Goal: Task Accomplishment & Management: Manage account settings

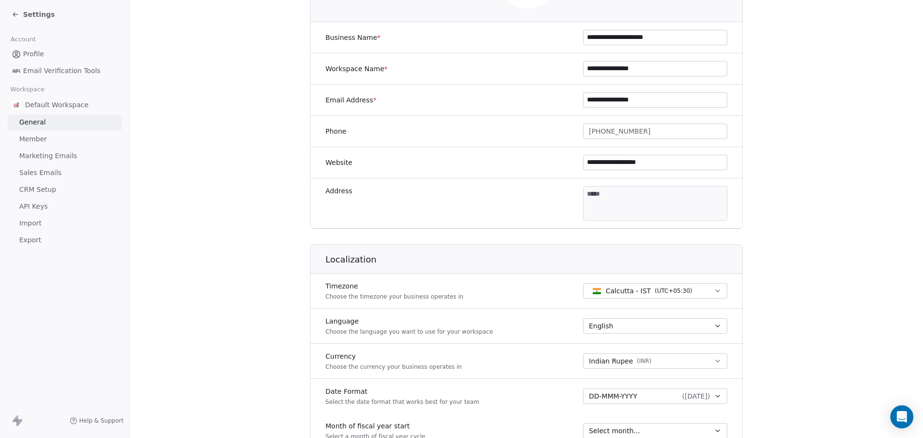
scroll to position [192, 0]
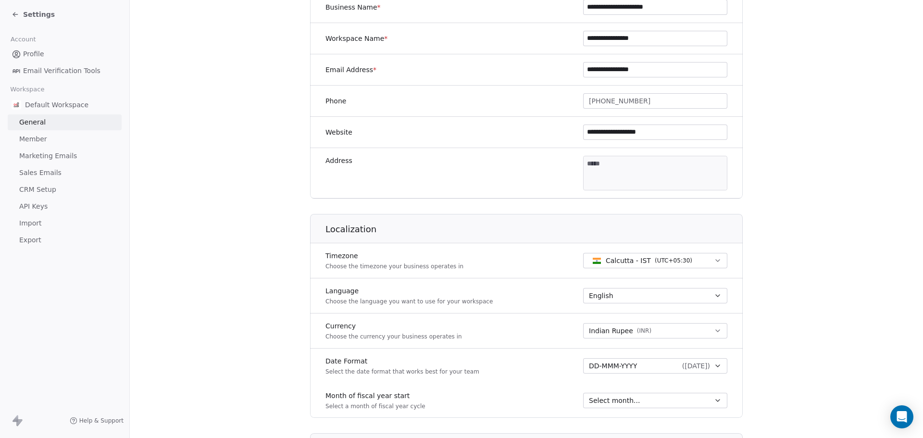
click at [49, 142] on link "Member" at bounding box center [65, 139] width 114 height 16
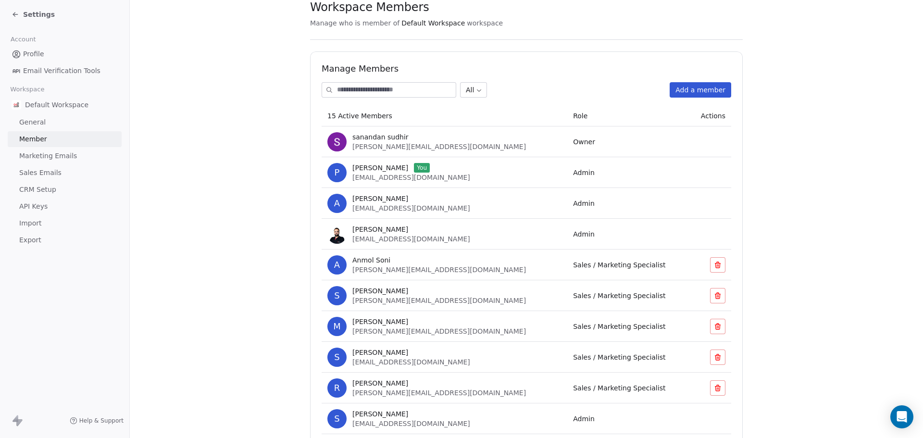
scroll to position [79, 0]
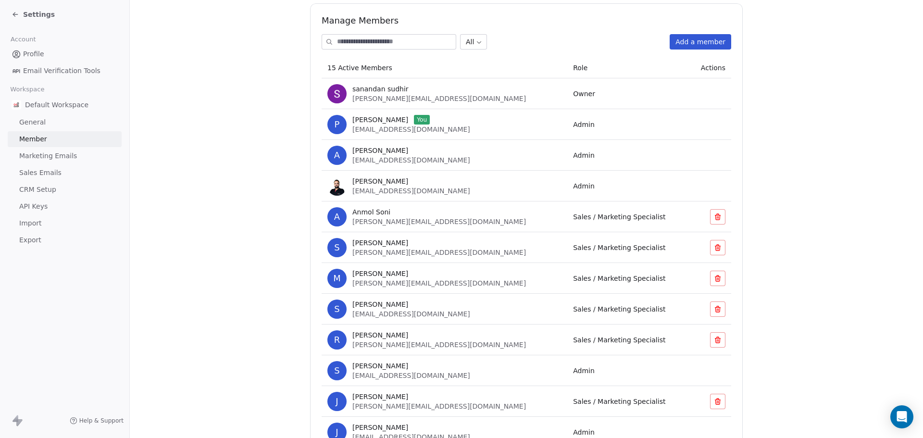
click at [696, 43] on button "Add a member" at bounding box center [700, 41] width 62 height 15
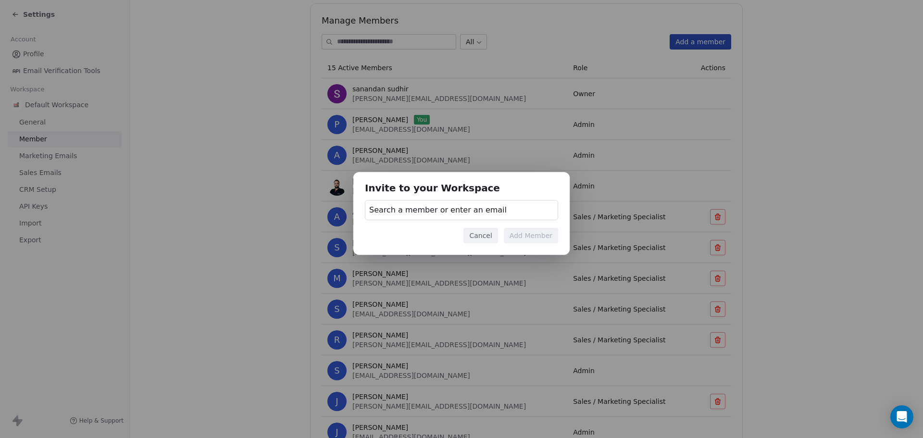
click at [429, 209] on span "Search a member or enter an email" at bounding box center [437, 210] width 137 height 12
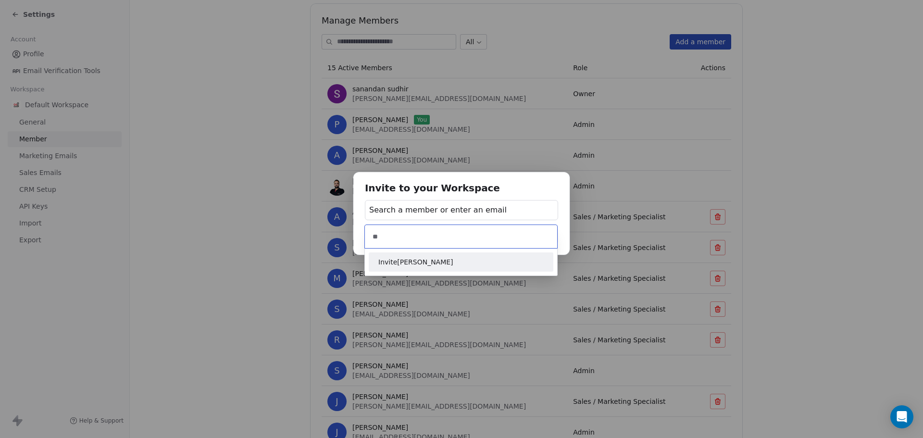
type input "*"
type input "**********"
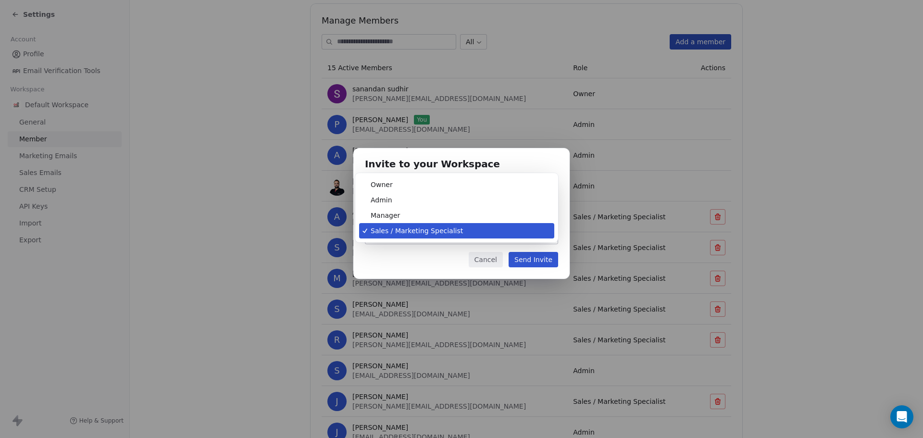
click at [432, 232] on body "Settings Account Profile Email Verification Tools Workspace Default Workspace G…" at bounding box center [461, 219] width 923 height 438
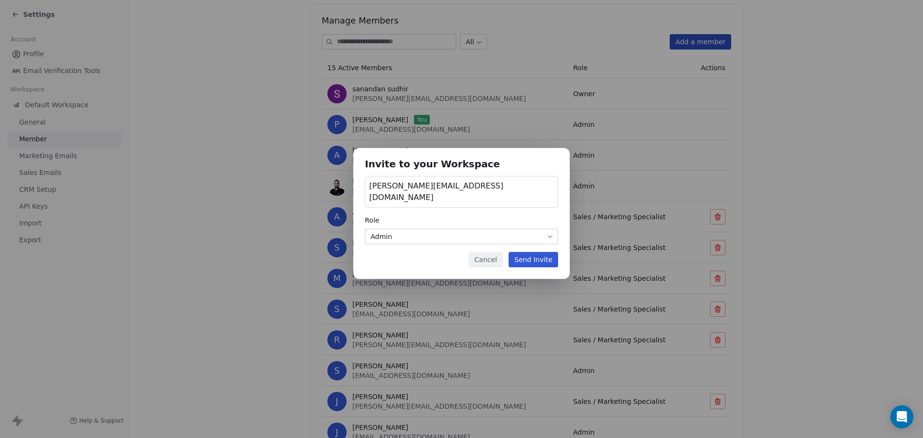
click at [537, 256] on button "Send Invite" at bounding box center [532, 259] width 49 height 15
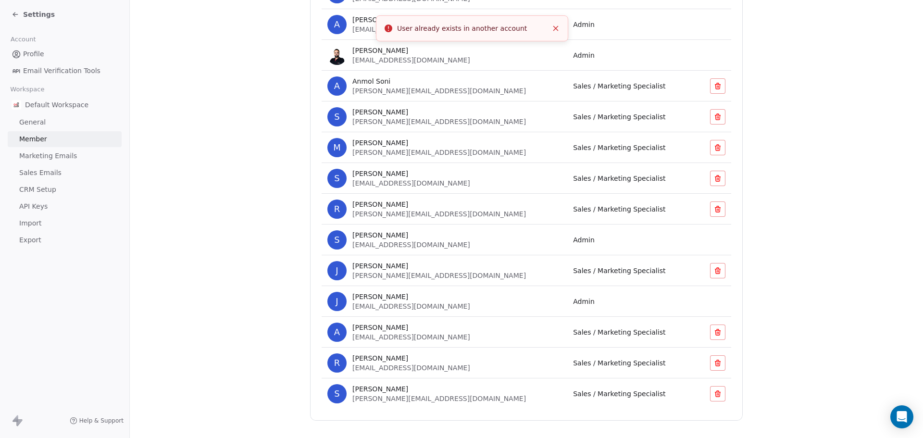
scroll to position [223, 0]
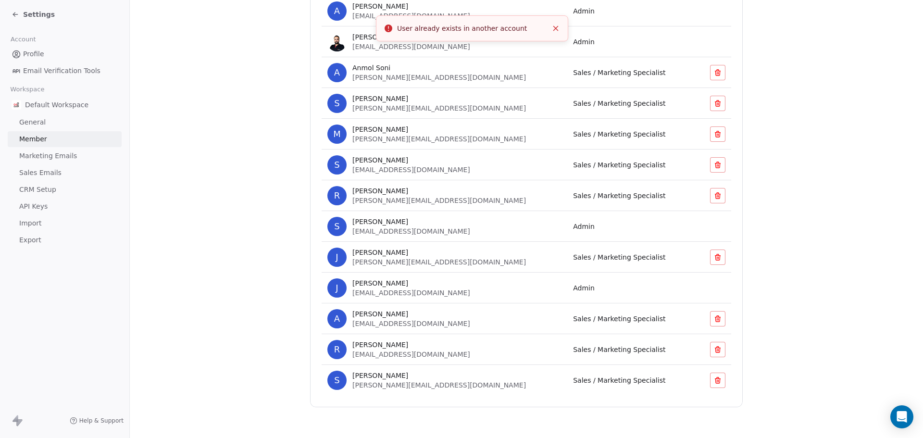
click at [573, 261] on span "Sales / Marketing Specialist" at bounding box center [619, 257] width 92 height 8
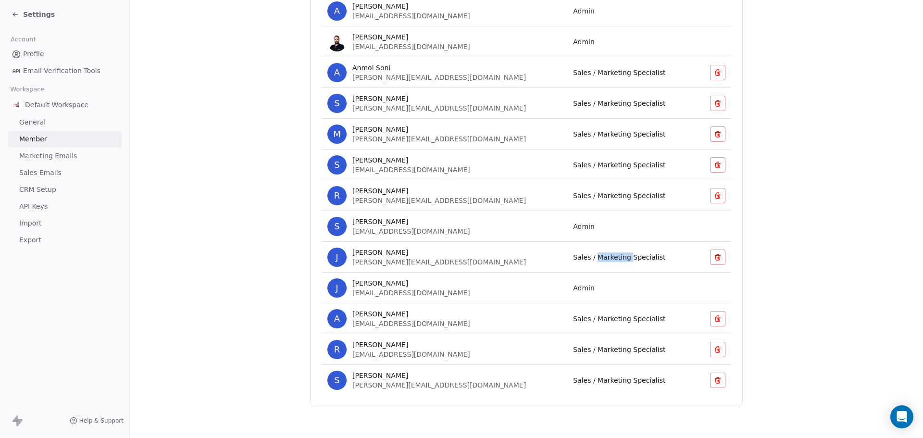
click at [573, 261] on span "Sales / Marketing Specialist" at bounding box center [619, 257] width 92 height 8
click at [345, 264] on div "J Jaydeep Jethwa jaydeep.j@on2cook.com" at bounding box center [444, 256] width 234 height 19
click at [464, 253] on div "J Jaydeep Jethwa jaydeep.j@on2cook.com" at bounding box center [444, 256] width 234 height 19
click at [464, 258] on div "J Jaydeep Jethwa jaydeep.j@on2cook.com" at bounding box center [444, 256] width 234 height 19
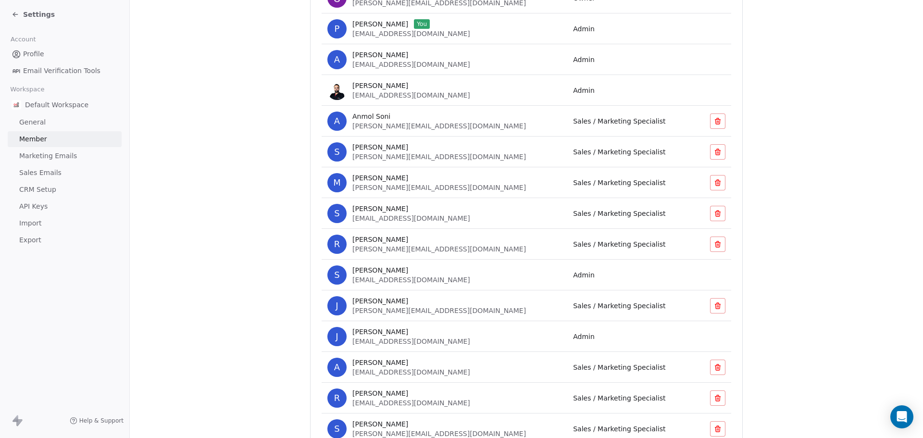
scroll to position [175, 0]
click at [567, 310] on td "Sales / Marketing Specialist" at bounding box center [628, 305] width 122 height 31
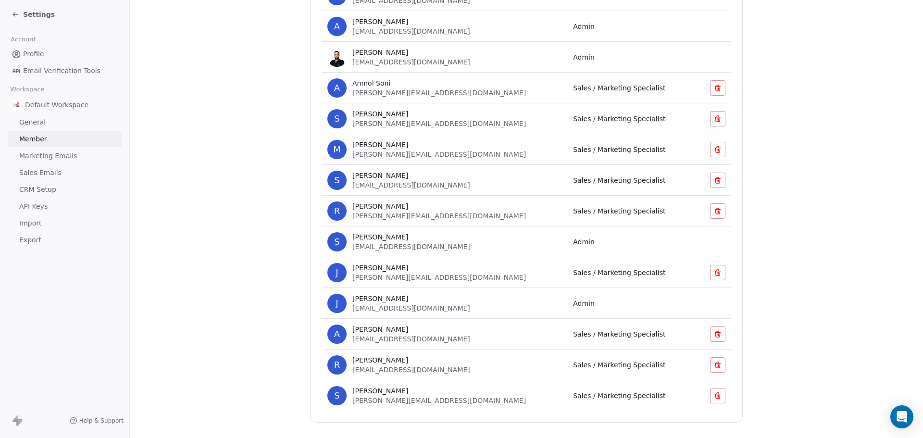
scroll to position [223, 0]
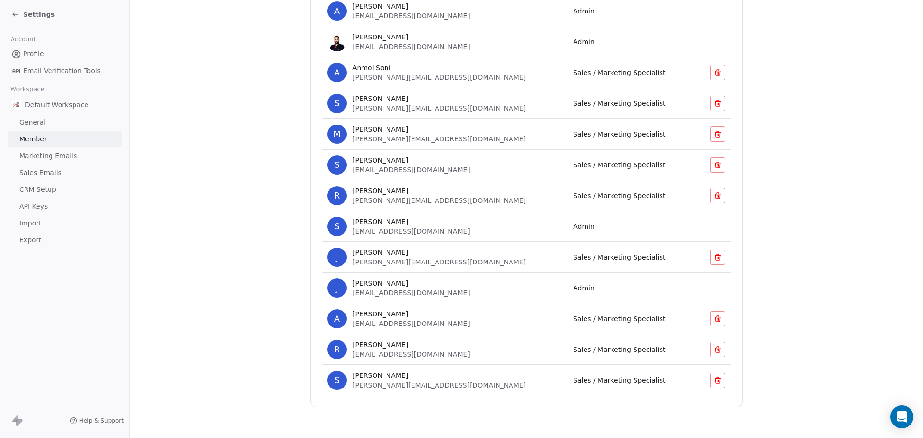
click at [331, 252] on span "J" at bounding box center [336, 256] width 19 height 19
click at [408, 255] on div "Jaydeep Jethwa" at bounding box center [438, 252] width 173 height 10
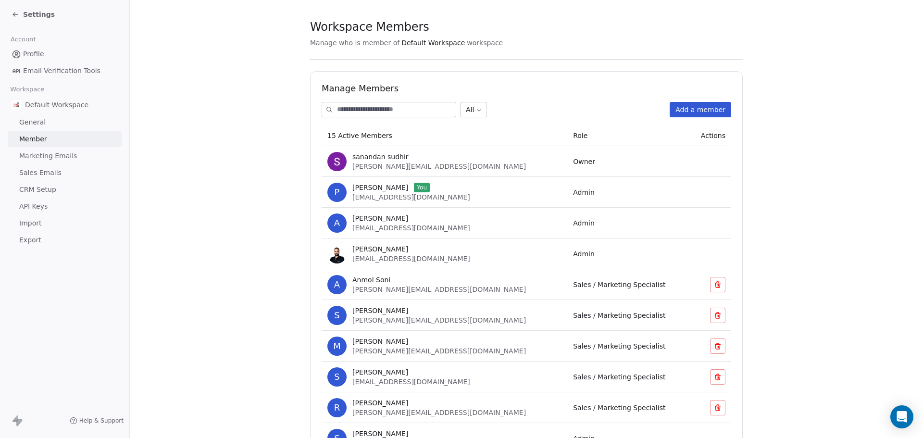
scroll to position [0, 0]
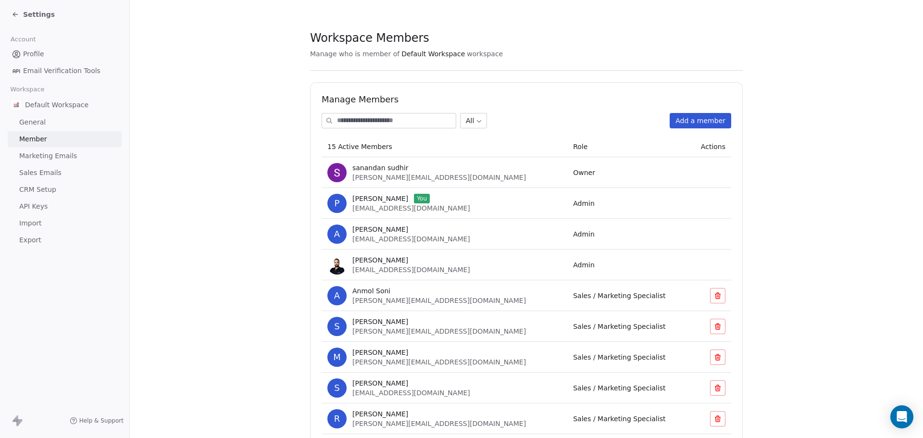
click at [17, 13] on icon at bounding box center [16, 15] width 8 height 8
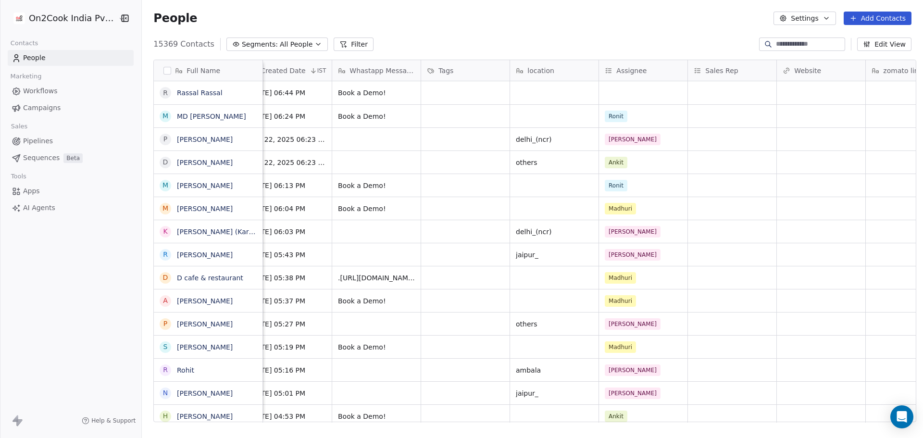
scroll to position [0, 645]
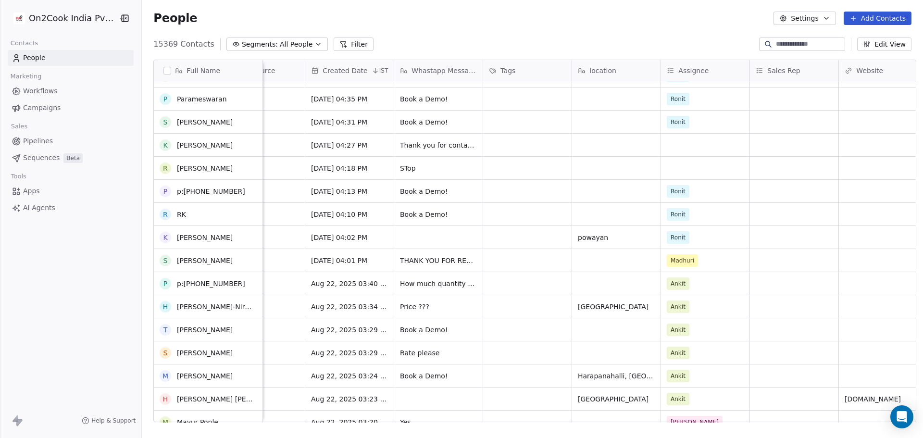
scroll to position [336, 0]
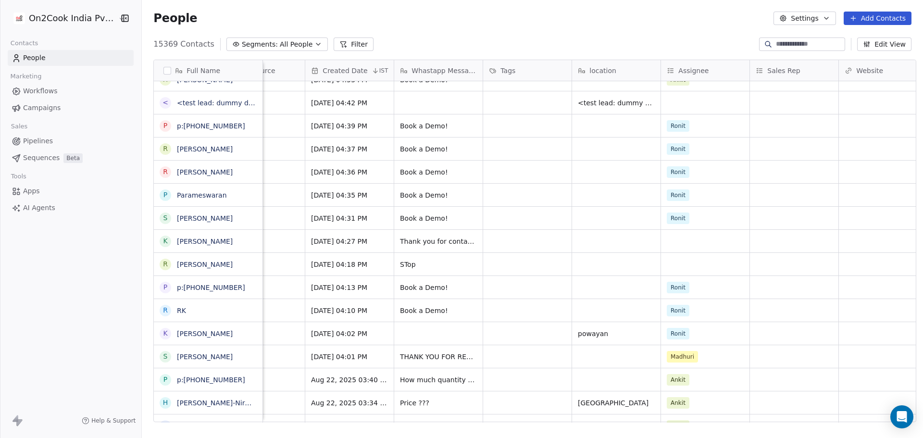
drag, startPoint x: 159, startPoint y: 241, endPoint x: 156, endPoint y: 260, distance: 19.4
click at [0, 0] on button "grid" at bounding box center [0, 0] width 0 height 0
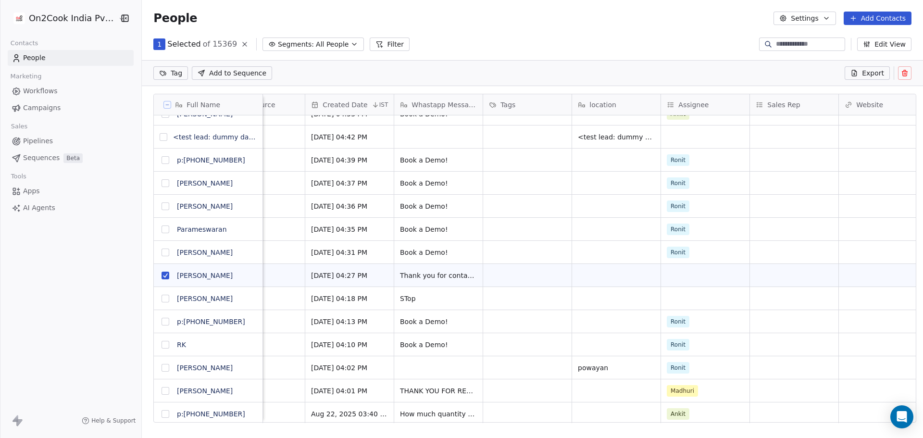
scroll to position [344, 778]
click at [161, 300] on button "grid" at bounding box center [165, 299] width 8 height 8
click at [901, 72] on icon at bounding box center [905, 73] width 8 height 8
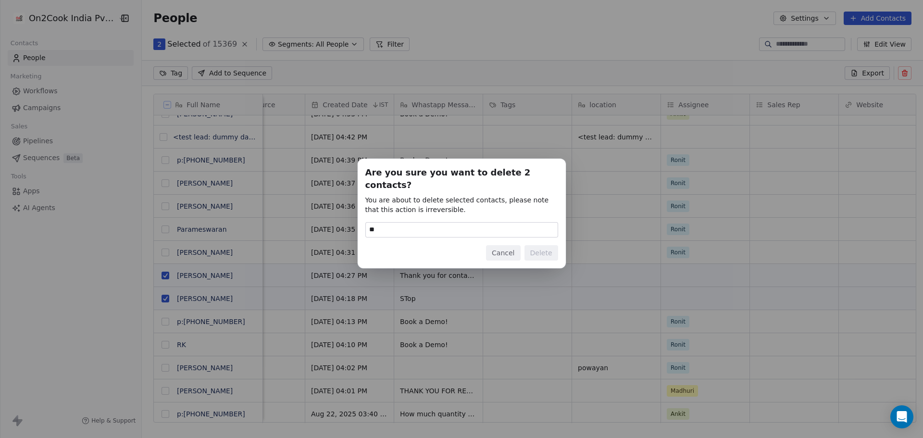
type input "******"
click at [543, 247] on button "Delete" at bounding box center [541, 252] width 34 height 15
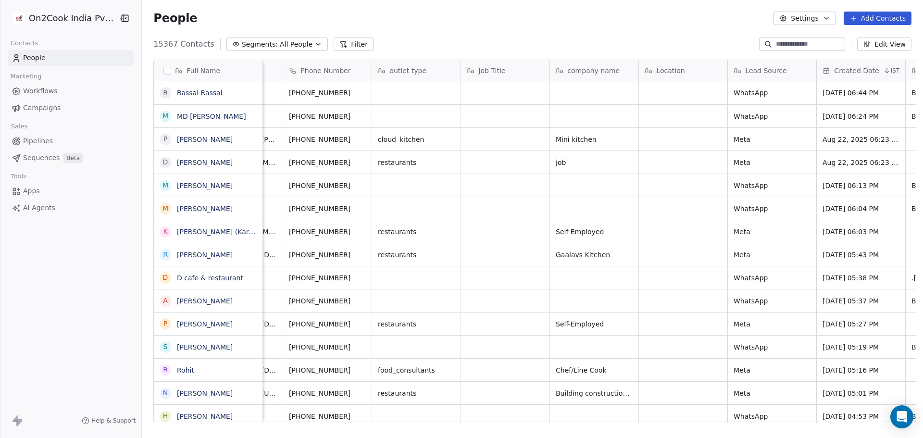
scroll to position [0, 0]
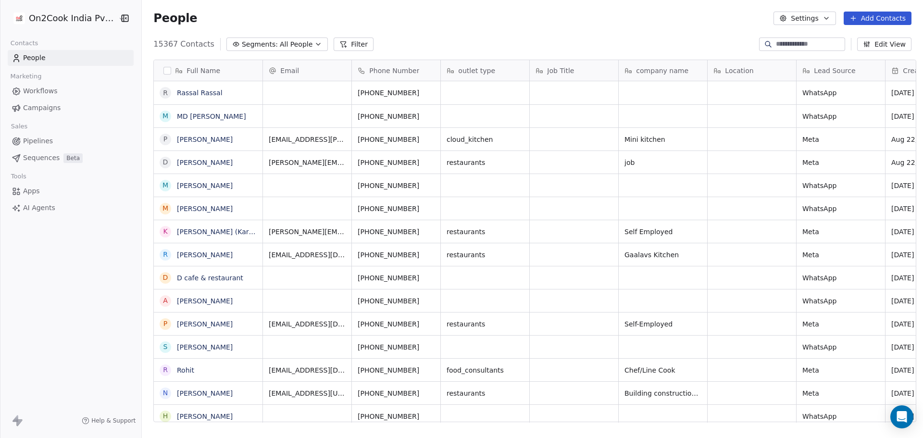
click at [819, 47] on input at bounding box center [809, 44] width 67 height 10
click at [629, 41] on div "15367 Contacts Segments: All People Filter Edit View" at bounding box center [532, 44] width 781 height 15
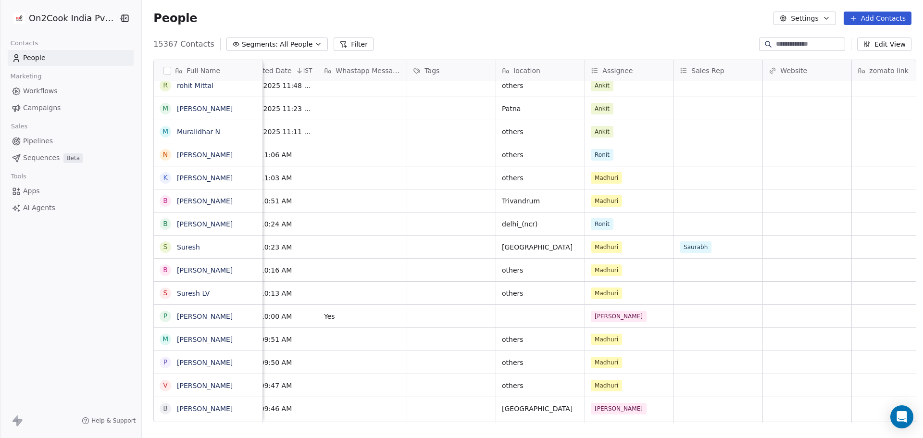
drag, startPoint x: 674, startPoint y: 424, endPoint x: 735, endPoint y: 423, distance: 60.6
click at [735, 423] on div "Full Name R [PERSON_NAME] D [PERSON_NAME] Hota S [PERSON_NAME] [PERSON_NAME] B …" at bounding box center [532, 244] width 781 height 385
